Goal: Task Accomplishment & Management: Manage account settings

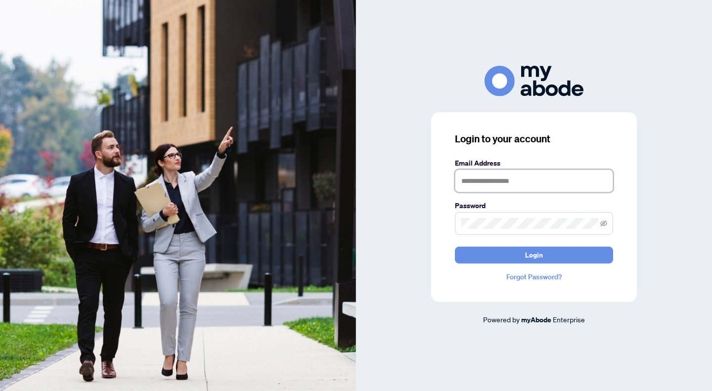
click at [498, 183] on input "text" at bounding box center [534, 181] width 158 height 23
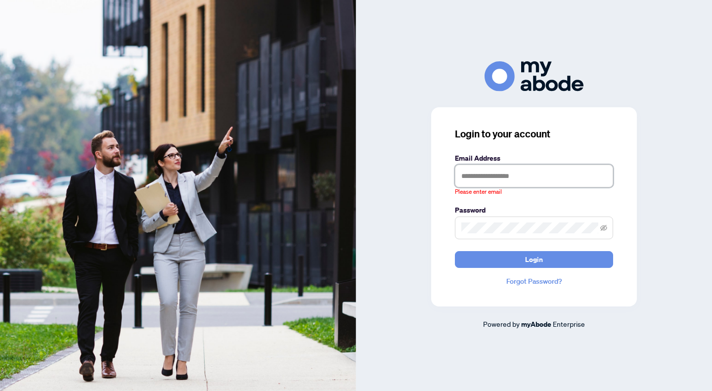
type input "**********"
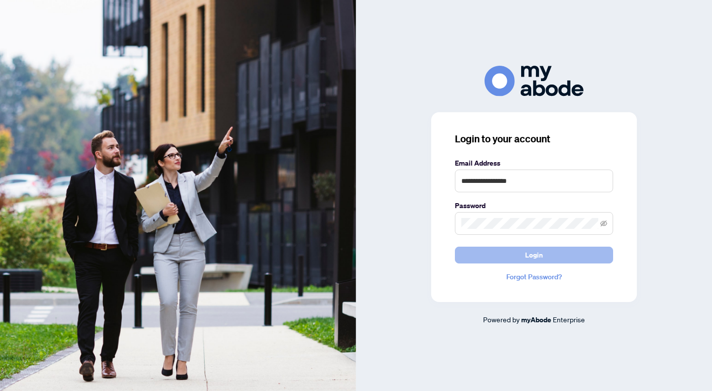
click at [514, 255] on button "Login" at bounding box center [534, 255] width 158 height 17
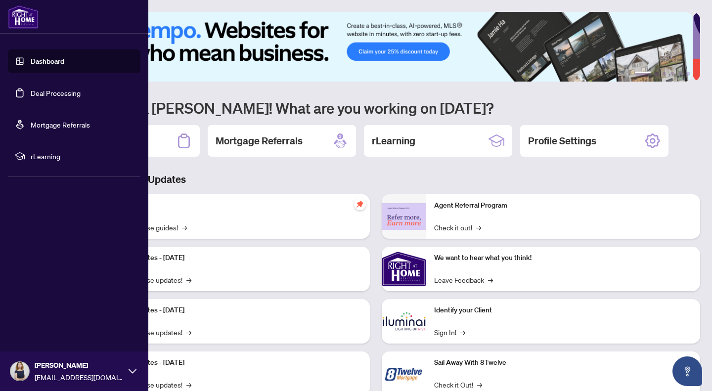
click at [37, 93] on link "Deal Processing" at bounding box center [56, 92] width 50 height 9
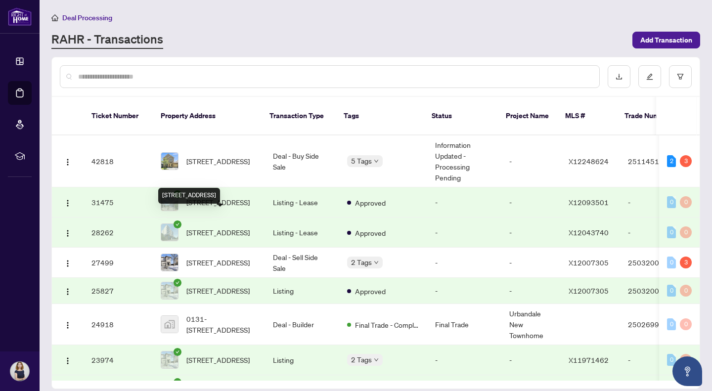
click at [246, 227] on span "[STREET_ADDRESS]" at bounding box center [217, 232] width 63 height 11
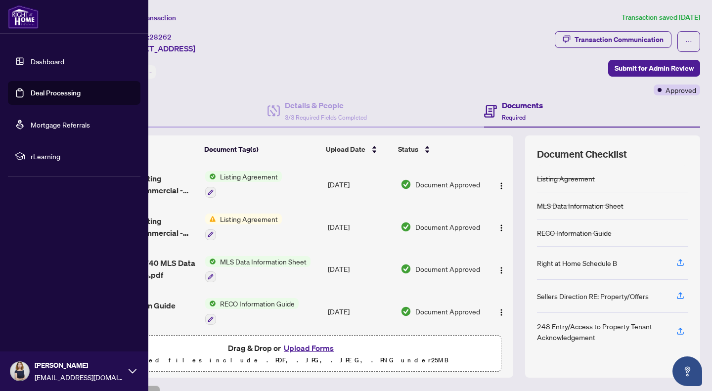
click at [40, 94] on link "Deal Processing" at bounding box center [56, 92] width 50 height 9
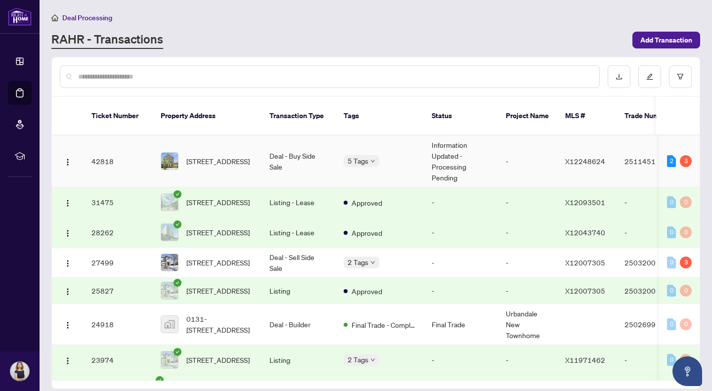
click at [143, 147] on td "42818" at bounding box center [118, 161] width 69 height 52
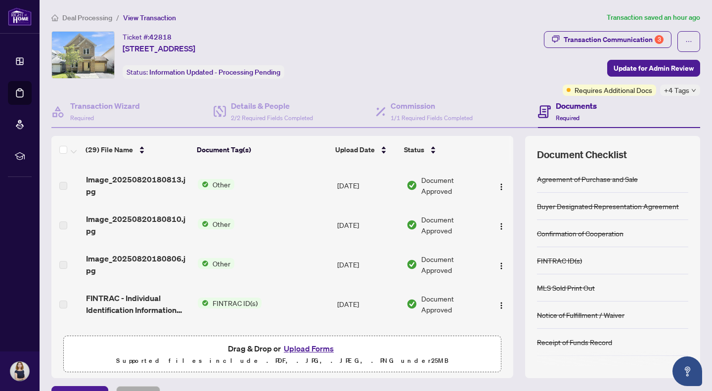
scroll to position [99, 0]
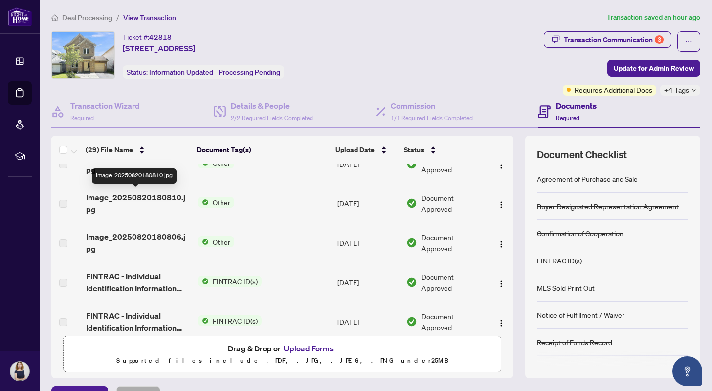
click at [159, 194] on span "Image_20250820180810.jpg" at bounding box center [138, 203] width 104 height 24
click at [497, 206] on img "button" at bounding box center [501, 205] width 8 height 8
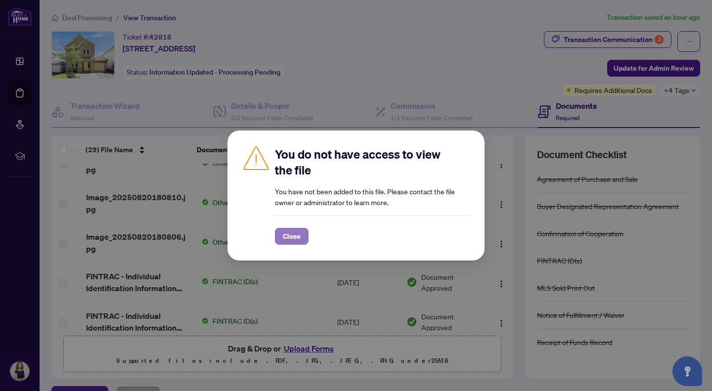
click at [292, 233] on span "Close" at bounding box center [292, 236] width 18 height 16
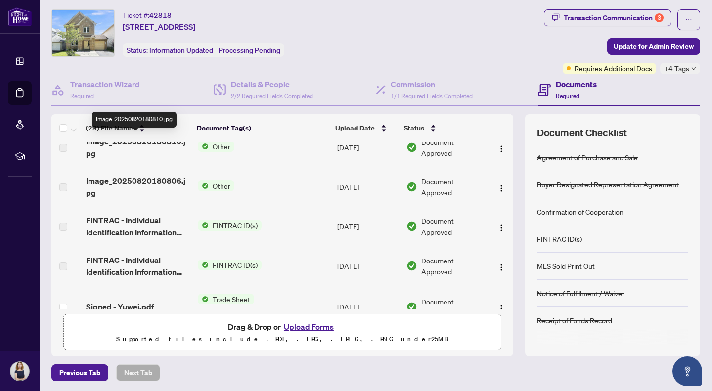
scroll to position [148, 0]
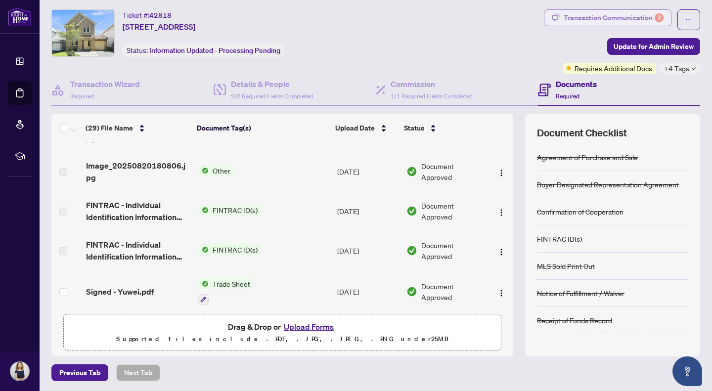
click at [583, 19] on div "Transaction Communication 3" at bounding box center [613, 18] width 100 height 16
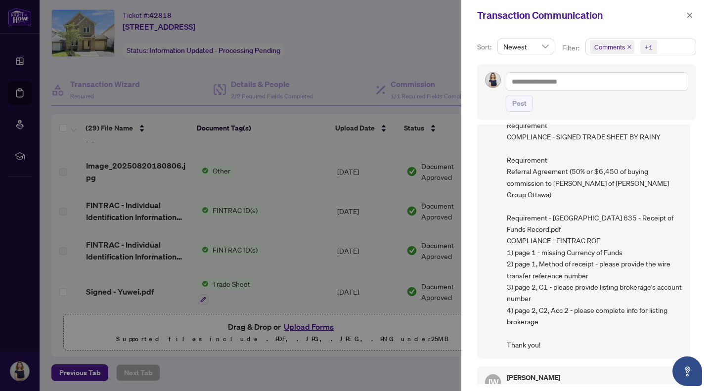
scroll to position [0, 0]
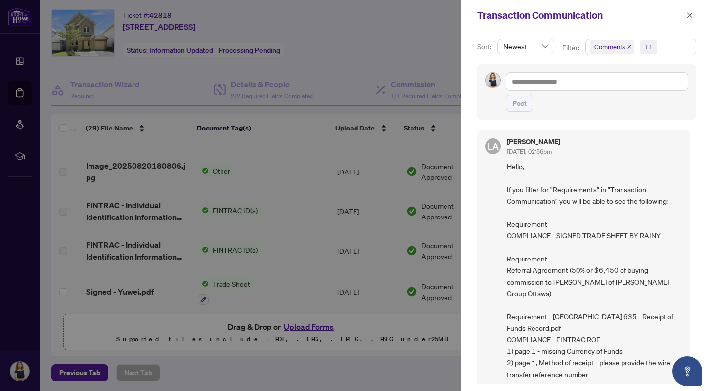
click at [375, 34] on div at bounding box center [356, 195] width 712 height 391
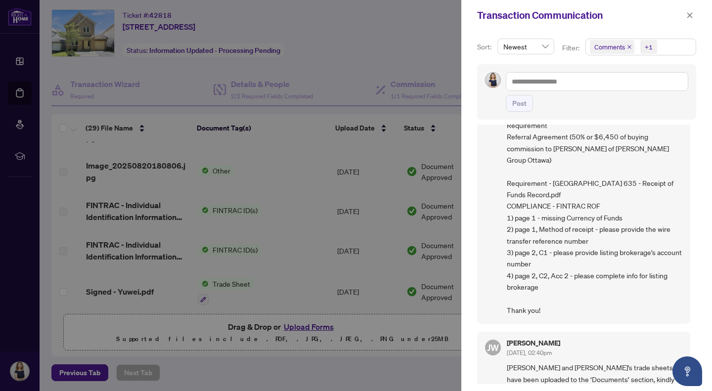
scroll to position [148, 0]
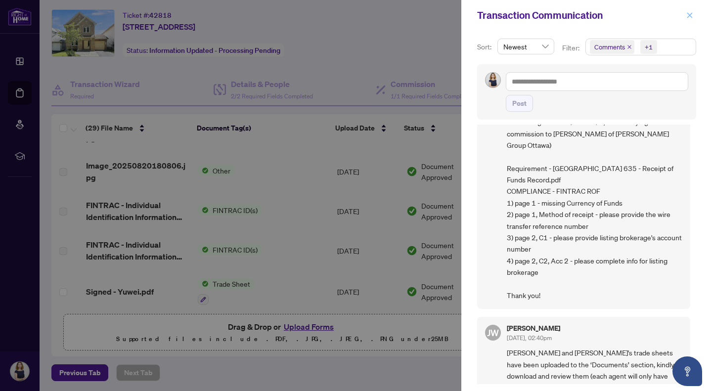
click at [691, 14] on icon "close" at bounding box center [689, 14] width 5 height 5
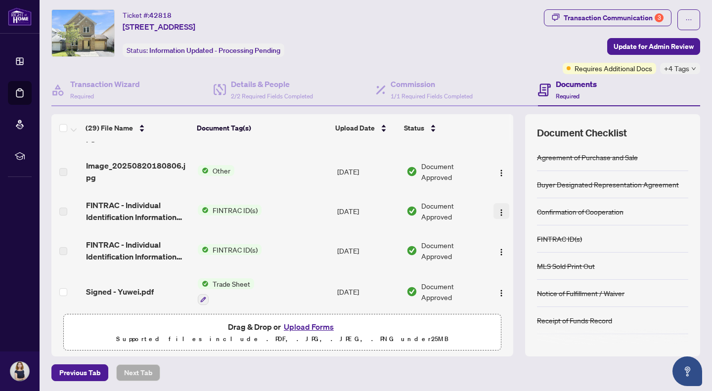
click at [497, 211] on img "button" at bounding box center [501, 213] width 8 height 8
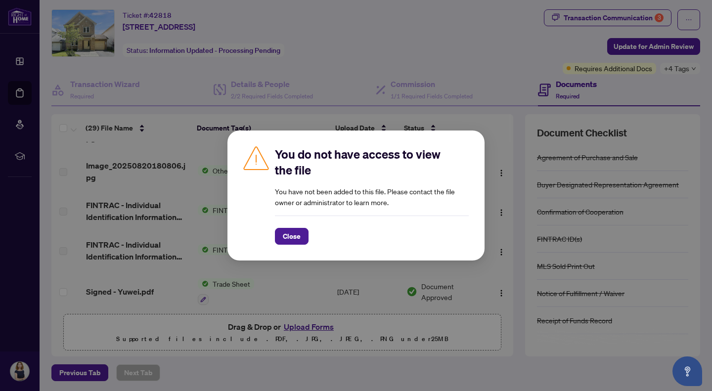
click at [426, 77] on div "You do not have access to view the file You have not been added to this file. P…" at bounding box center [356, 195] width 712 height 391
click at [444, 62] on div "You do not have access to view the file You have not been added to this file. P…" at bounding box center [356, 195] width 712 height 391
click at [290, 237] on span "Close" at bounding box center [292, 236] width 18 height 16
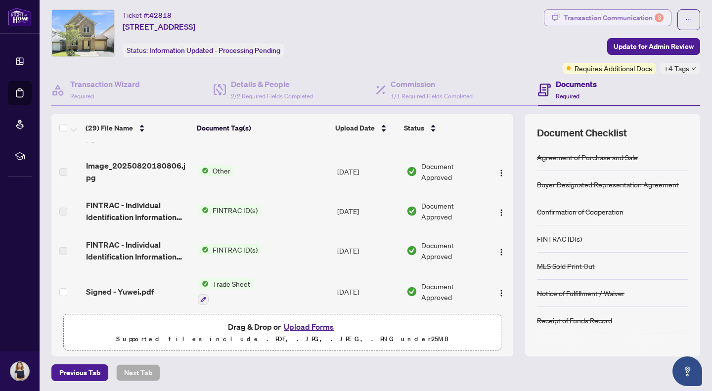
click at [566, 19] on div "Transaction Communication 3" at bounding box center [613, 18] width 100 height 16
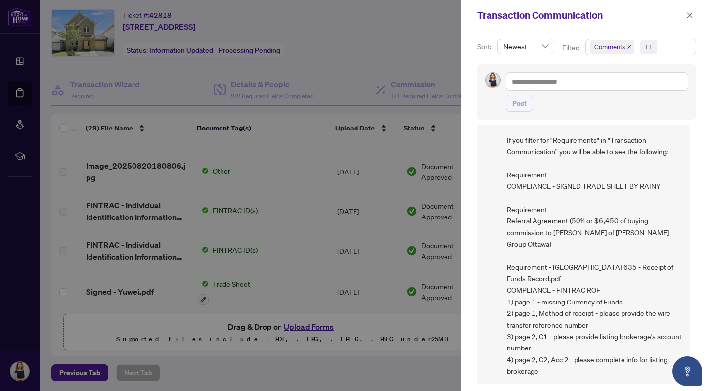
scroll to position [99, 0]
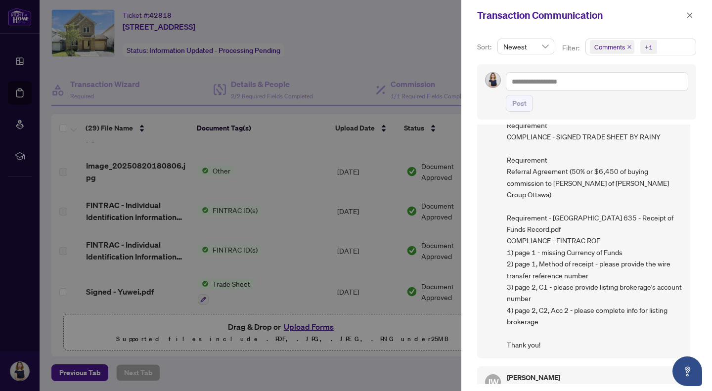
click at [392, 46] on div at bounding box center [356, 195] width 712 height 391
click at [689, 14] on icon "close" at bounding box center [689, 14] width 5 height 5
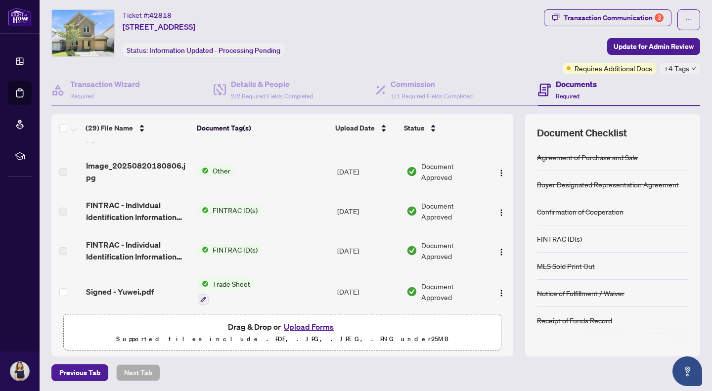
drag, startPoint x: 186, startPoint y: 113, endPoint x: 309, endPoint y: 193, distance: 147.1
click at [186, 123] on div "(29) File Name" at bounding box center [136, 128] width 103 height 11
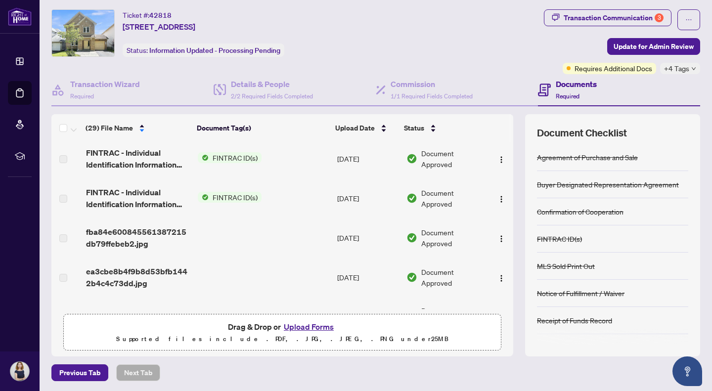
scroll to position [479, 0]
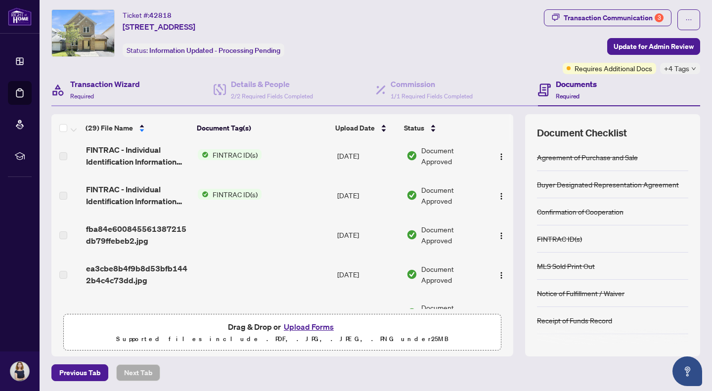
click at [166, 88] on div "Transaction Wizard Required" at bounding box center [132, 90] width 162 height 32
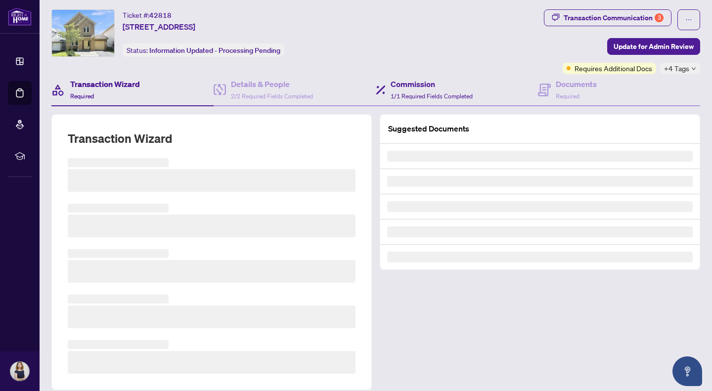
scroll to position [22, 0]
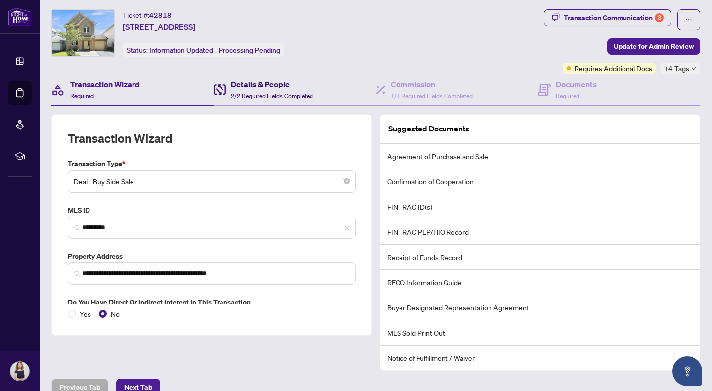
click at [279, 94] on span "2/2 Required Fields Completed" at bounding box center [272, 95] width 82 height 7
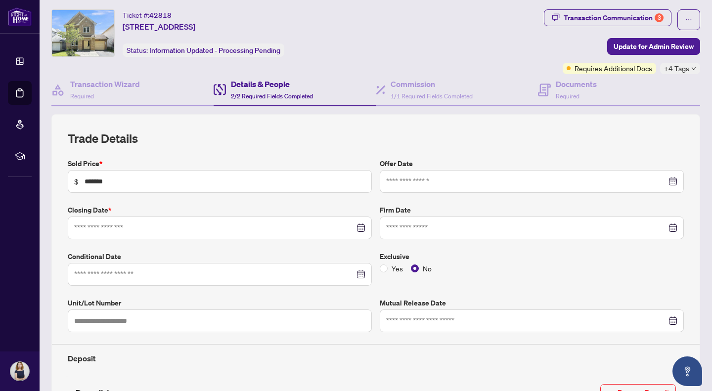
type input "**********"
click at [596, 91] on div "Documents Required" at bounding box center [619, 90] width 162 height 32
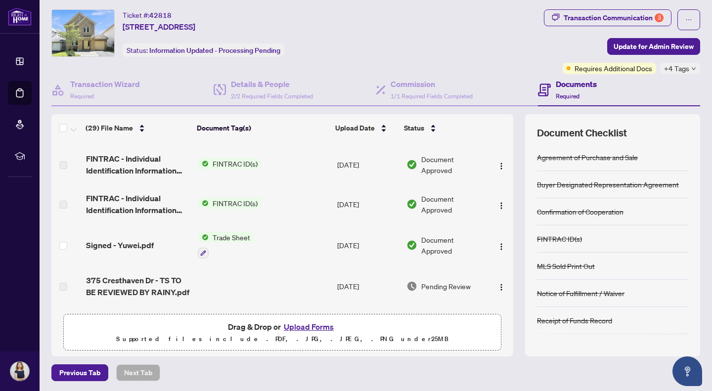
scroll to position [198, 0]
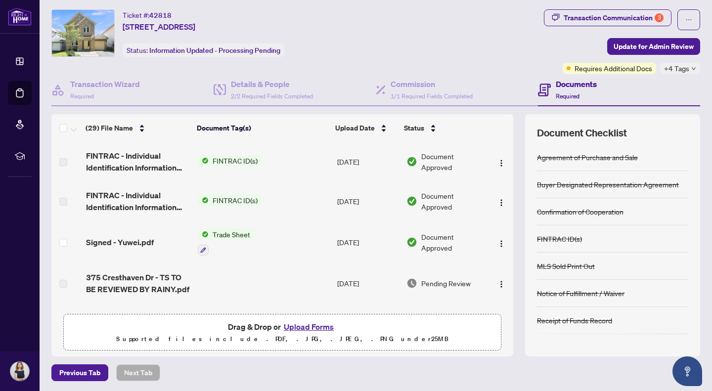
click at [195, 13] on div "Ticket #: 42818 [STREET_ADDRESS]" at bounding box center [159, 20] width 73 height 23
click at [497, 159] on img "button" at bounding box center [501, 163] width 8 height 8
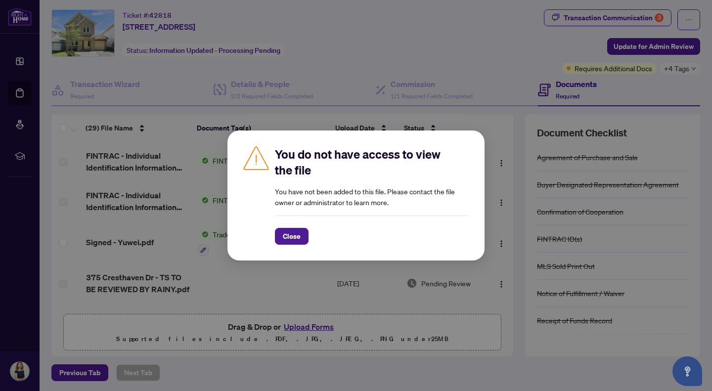
click at [249, 8] on div "You do not have access to view the file You have not been added to this file. P…" at bounding box center [356, 195] width 712 height 391
click at [283, 238] on span "Close" at bounding box center [292, 236] width 18 height 16
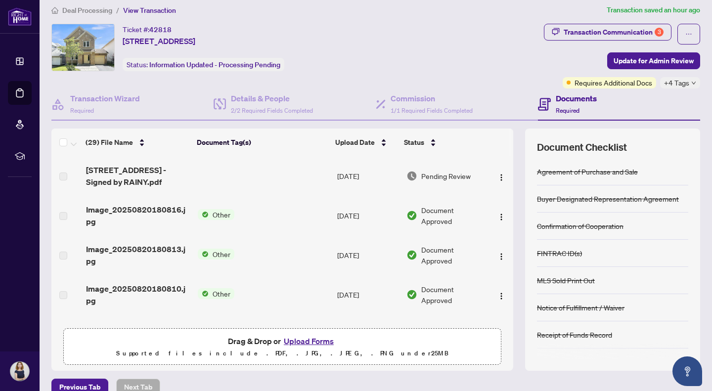
scroll to position [0, 0]
